Goal: Task Accomplishment & Management: Manage account settings

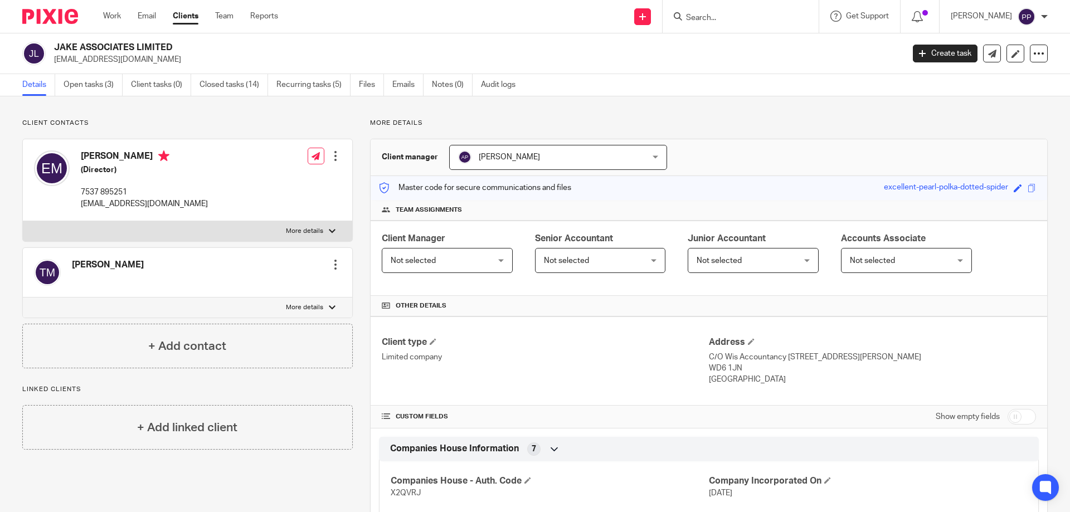
click at [713, 16] on input "Search" at bounding box center [735, 18] width 100 height 10
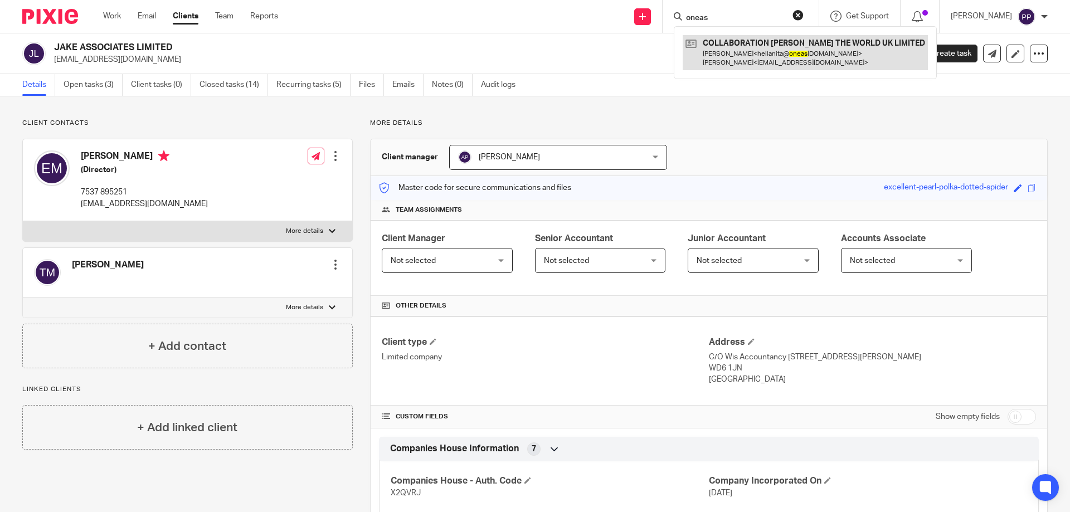
type input "oneas"
click at [761, 68] on link at bounding box center [805, 52] width 245 height 35
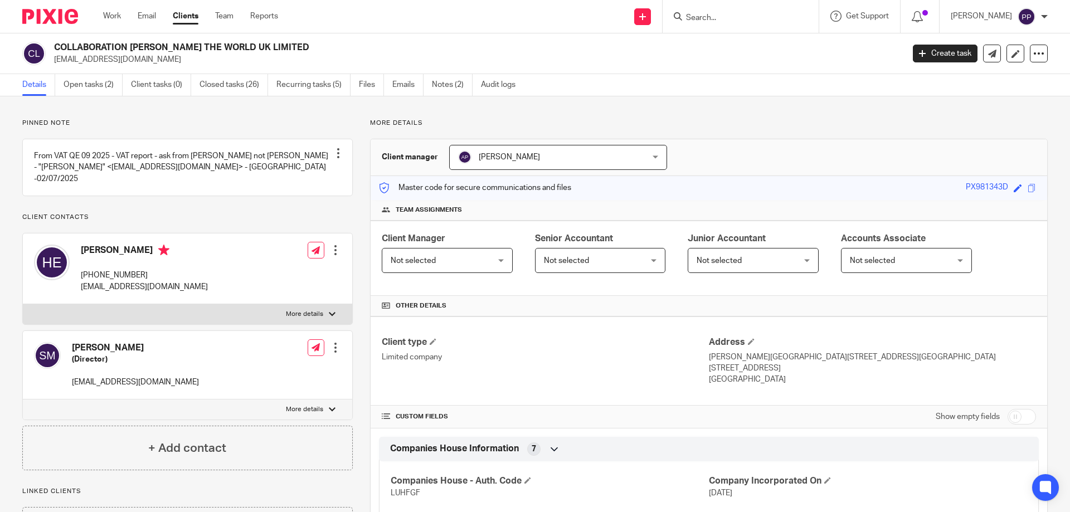
click at [332, 254] on div at bounding box center [335, 250] width 11 height 11
click at [274, 322] on span "Delete contact" at bounding box center [271, 323] width 52 height 8
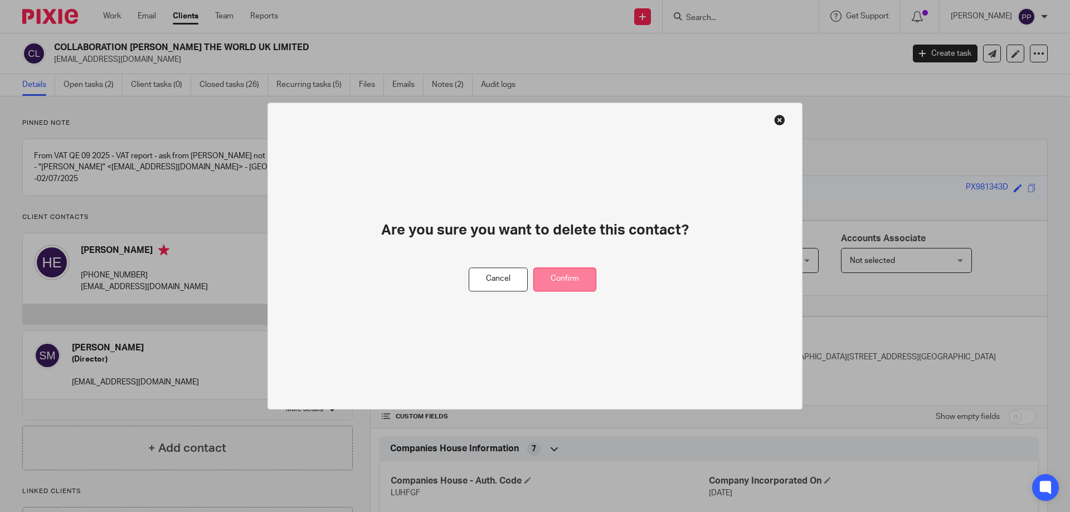
click at [567, 283] on button "Confirm" at bounding box center [564, 279] width 63 height 24
